Goal: Entertainment & Leisure: Consume media (video, audio)

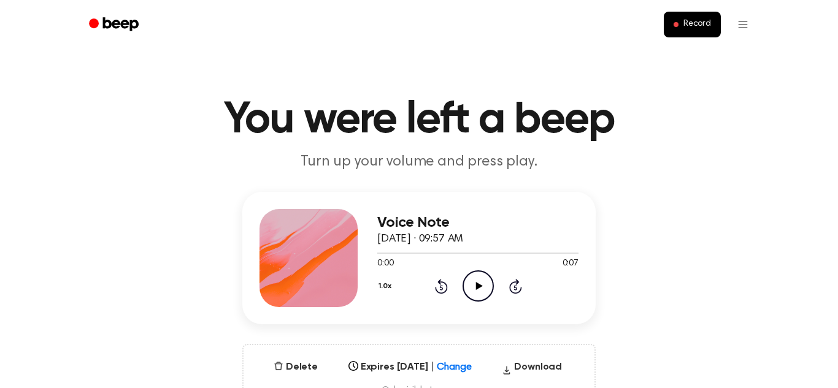
click at [485, 281] on icon "Play Audio" at bounding box center [478, 286] width 31 height 31
click at [485, 281] on icon "Pause Audio" at bounding box center [478, 286] width 31 height 31
click at [467, 279] on icon "Play Audio" at bounding box center [478, 286] width 31 height 31
click at [467, 279] on icon "Pause Audio" at bounding box center [478, 286] width 31 height 31
